Goal: Information Seeking & Learning: Learn about a topic

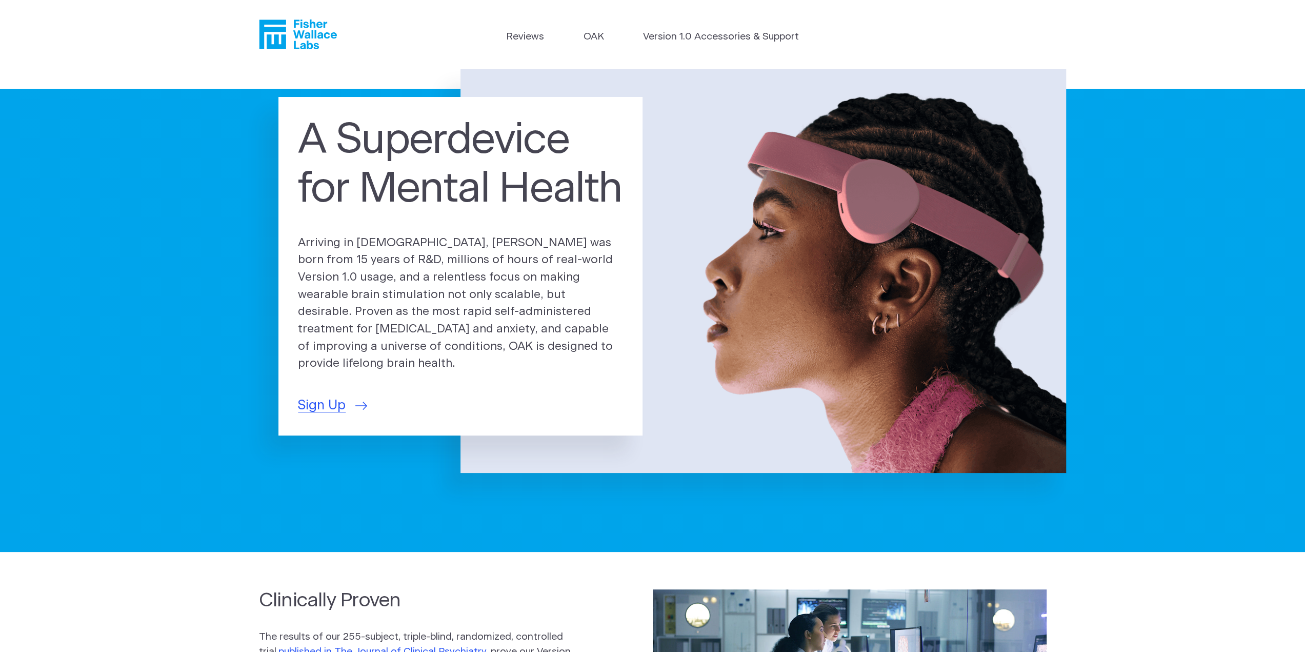
click at [677, 36] on link "Version 1.0 Accessories & Support" at bounding box center [721, 37] width 156 height 15
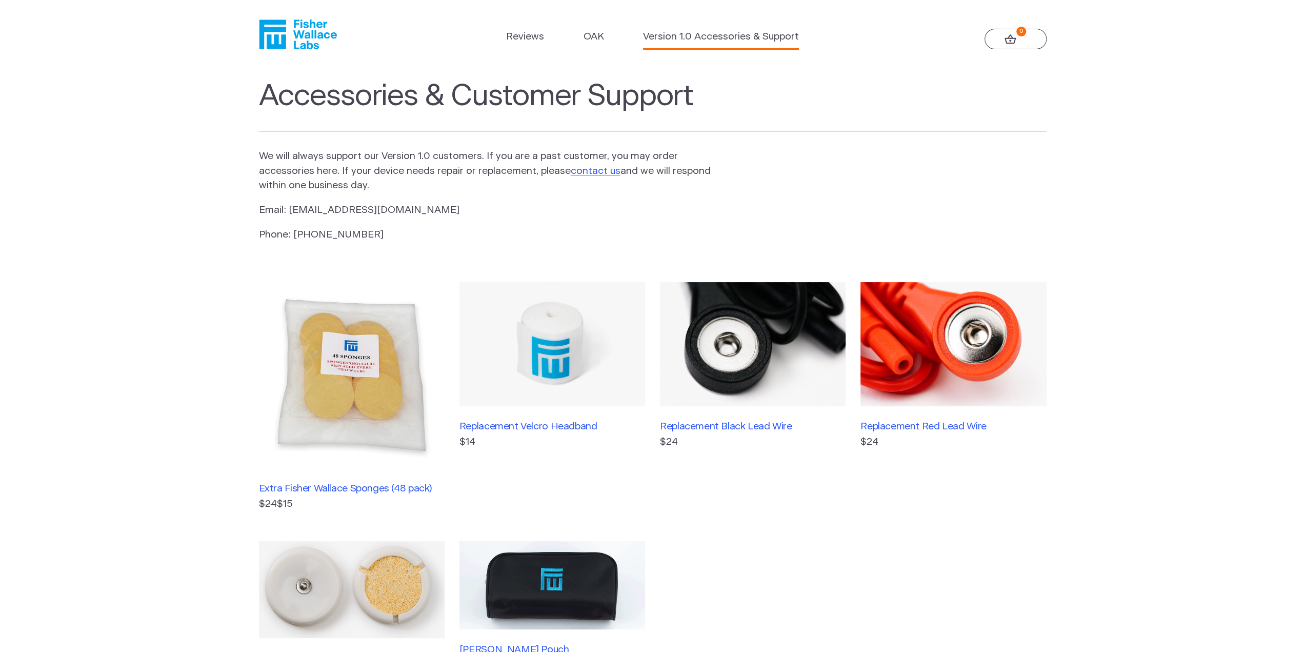
click at [588, 40] on link "OAK" at bounding box center [594, 37] width 21 height 15
